Goal: Information Seeking & Learning: Learn about a topic

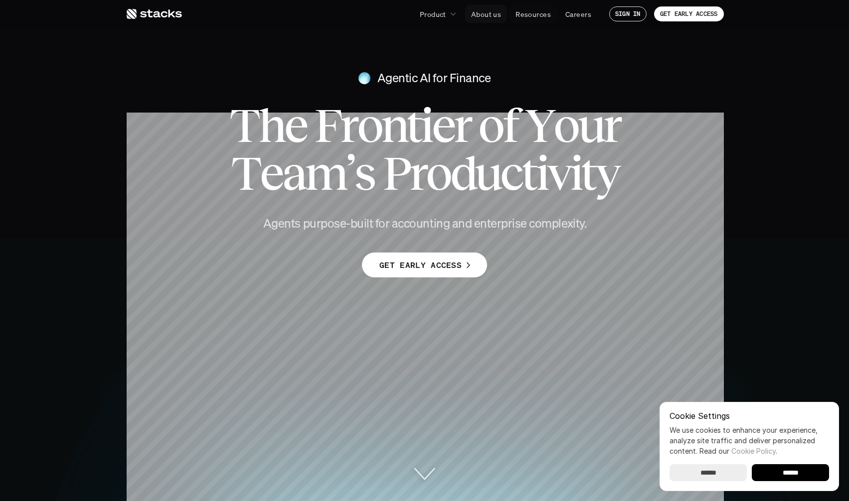
click at [492, 12] on p "About us" at bounding box center [486, 14] width 30 height 10
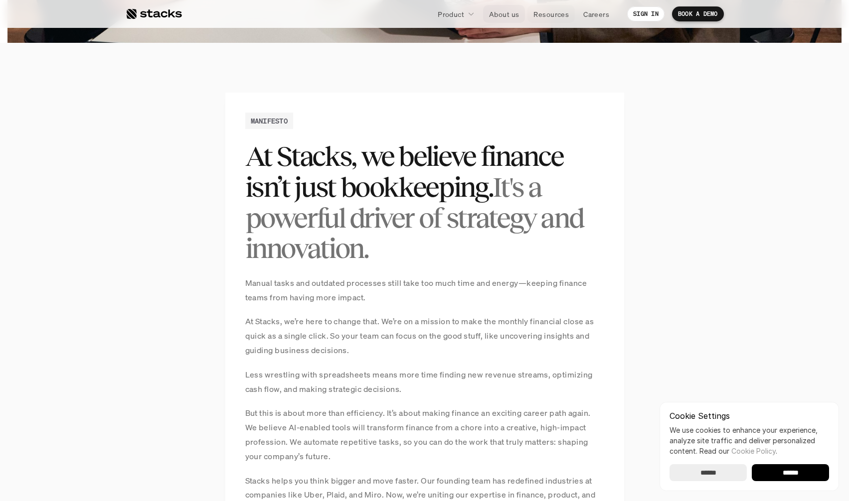
scroll to position [631, 0]
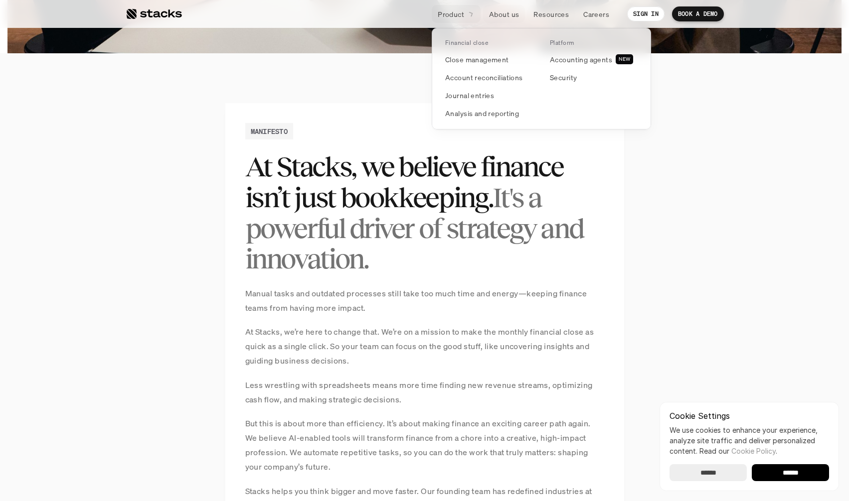
click at [464, 18] on link "Product" at bounding box center [456, 14] width 49 height 18
click at [487, 62] on p "Close management" at bounding box center [477, 59] width 64 height 10
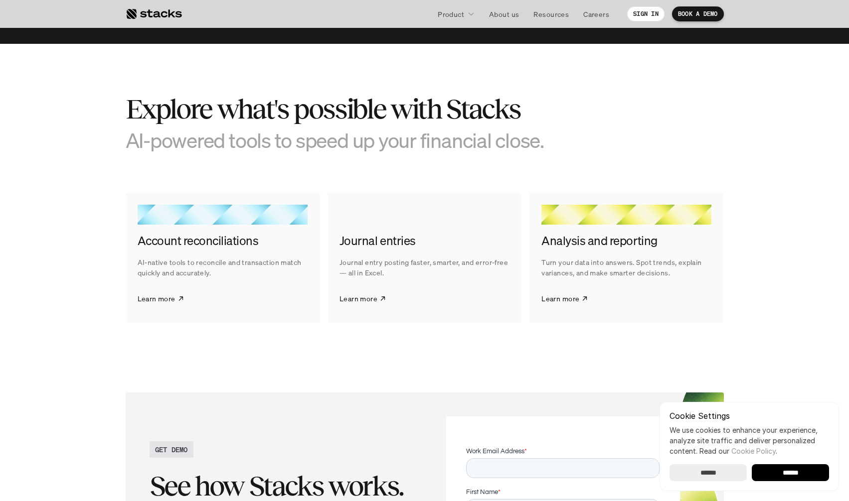
scroll to position [1495, 0]
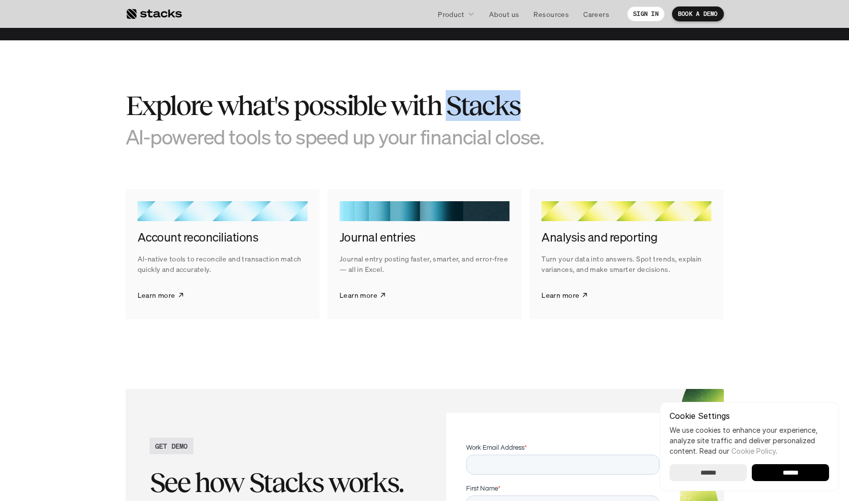
drag, startPoint x: 528, startPoint y: 110, endPoint x: 446, endPoint y: 110, distance: 82.7
click at [446, 110] on h2 "Explore what's possible with Stacks" at bounding box center [350, 105] width 449 height 31
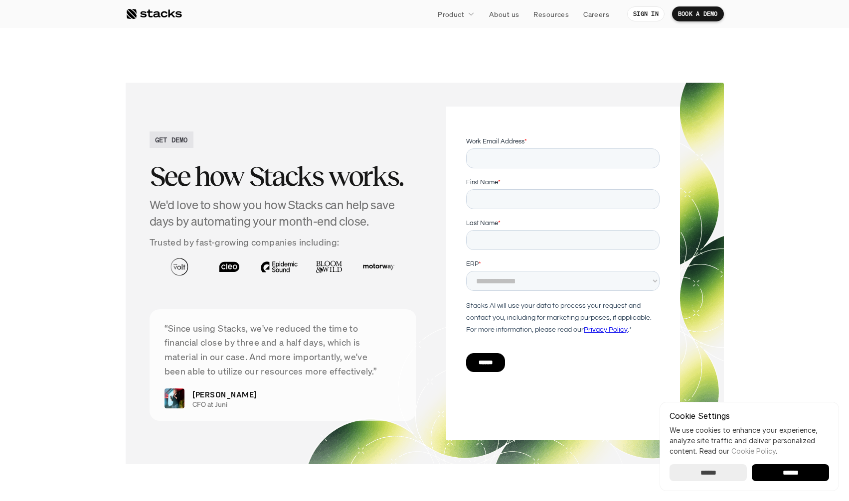
scroll to position [1894, 0]
